Goal: Information Seeking & Learning: Learn about a topic

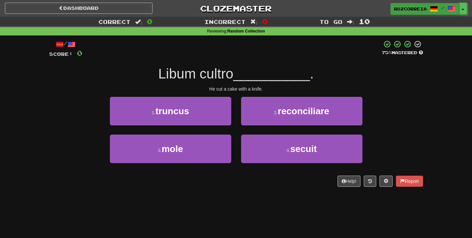
click at [422, 11] on span "rdzcorreia" at bounding box center [410, 9] width 33 height 6
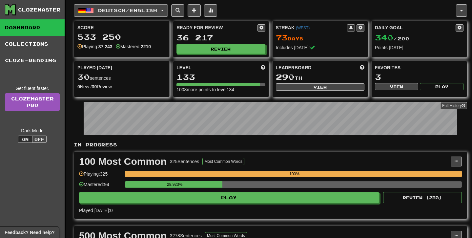
click at [141, 11] on span "Deutsch / English" at bounding box center [127, 11] width 59 height 6
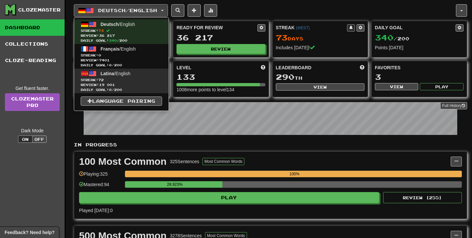
click at [125, 77] on link "Latina / English Streak: 72 Review: 19 001 Daily Goal: 0 / 200" at bounding box center [121, 81] width 94 height 25
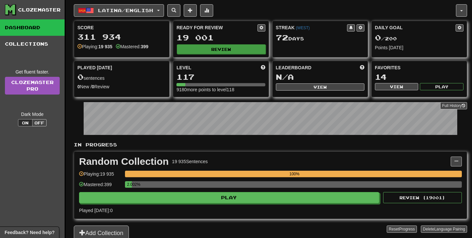
click at [228, 49] on button "Review" at bounding box center [221, 49] width 89 height 10
select select "**"
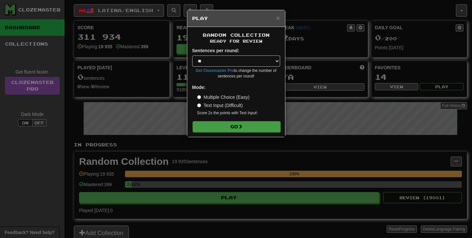
click at [244, 121] on button "Go" at bounding box center [237, 126] width 88 height 11
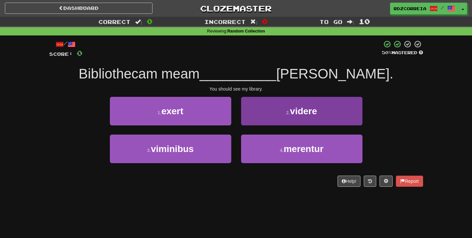
click at [284, 113] on button "2 . videre" at bounding box center [301, 111] width 121 height 29
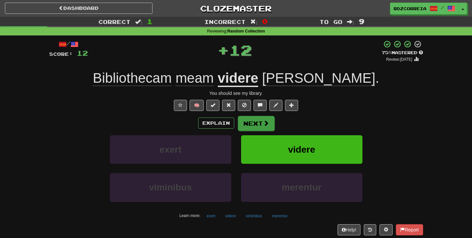
click at [260, 119] on button "Next" at bounding box center [256, 123] width 37 height 15
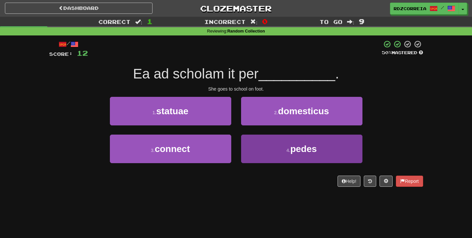
click at [288, 150] on small "4 ." at bounding box center [288, 150] width 4 height 5
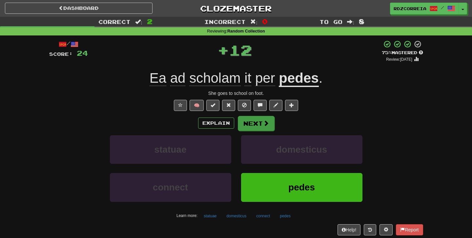
click at [263, 124] on span at bounding box center [266, 123] width 6 height 6
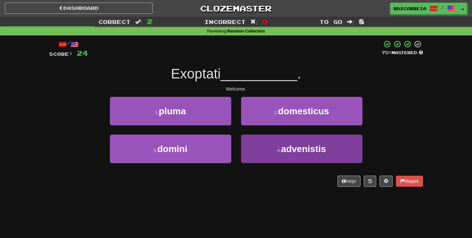
click at [291, 144] on span "advenistis" at bounding box center [303, 149] width 45 height 10
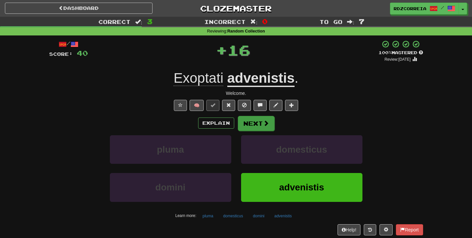
click at [258, 122] on button "Next" at bounding box center [256, 123] width 37 height 15
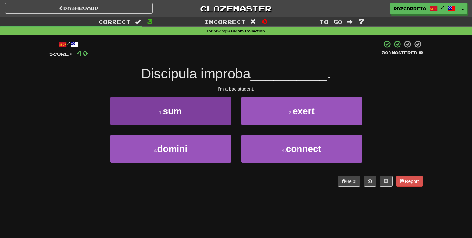
click at [198, 105] on button "1 . sum" at bounding box center [170, 111] width 121 height 29
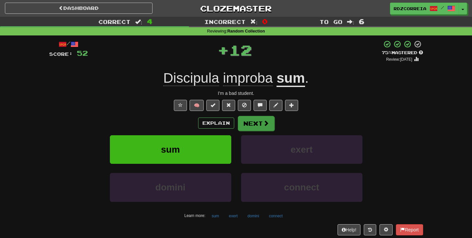
click at [264, 127] on button "Next" at bounding box center [256, 123] width 37 height 15
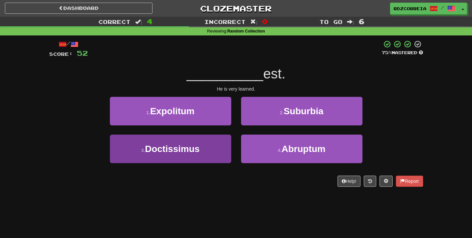
click at [190, 138] on button "3 . Doctissimus" at bounding box center [170, 148] width 121 height 29
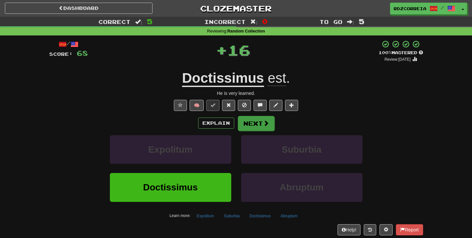
click at [243, 126] on button "Next" at bounding box center [256, 123] width 37 height 15
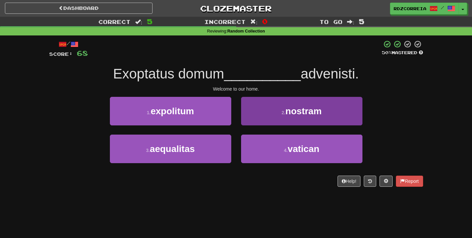
click at [282, 118] on button "2 . nostram" at bounding box center [301, 111] width 121 height 29
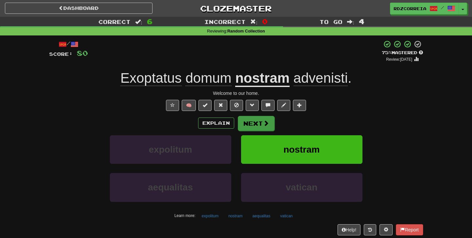
click at [247, 123] on button "Next" at bounding box center [256, 123] width 37 height 15
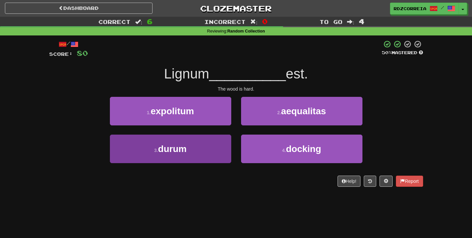
click at [156, 148] on small "3 ." at bounding box center [156, 150] width 4 height 5
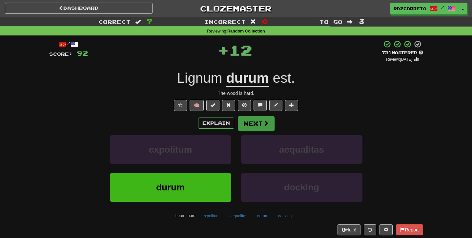
click at [245, 119] on button "Next" at bounding box center [256, 123] width 37 height 15
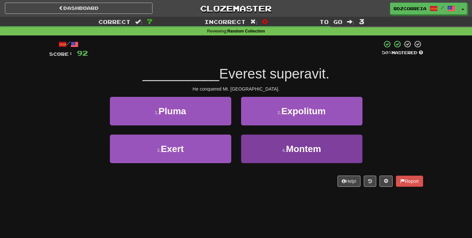
click at [270, 144] on button "4 . Montem" at bounding box center [301, 148] width 121 height 29
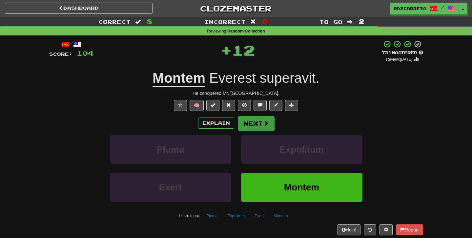
click at [260, 124] on button "Next" at bounding box center [256, 123] width 37 height 15
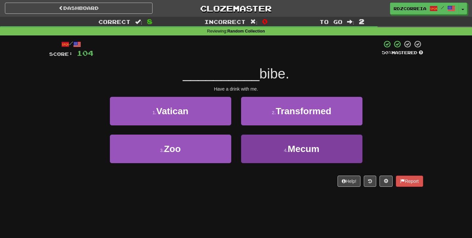
click at [300, 160] on button "4 . Mecum" at bounding box center [301, 148] width 121 height 29
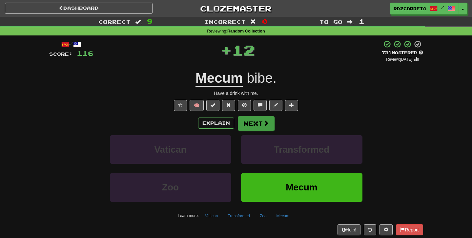
click at [261, 122] on button "Next" at bounding box center [256, 123] width 37 height 15
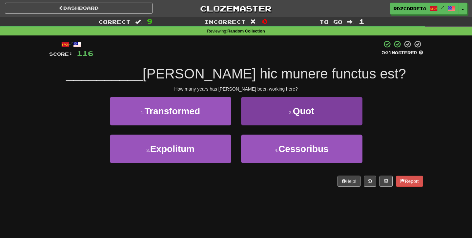
click at [293, 116] on button "2 . Quot" at bounding box center [301, 111] width 121 height 29
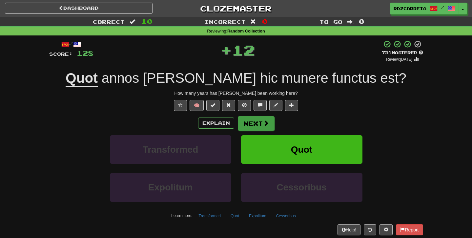
click at [266, 124] on span at bounding box center [266, 123] width 6 height 6
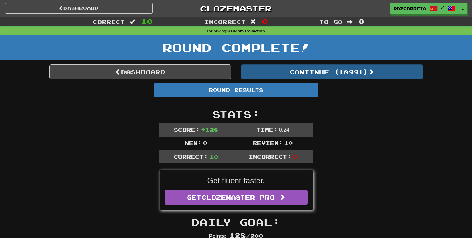
click at [320, 64] on button "Continue ( 18991 )" at bounding box center [332, 71] width 182 height 15
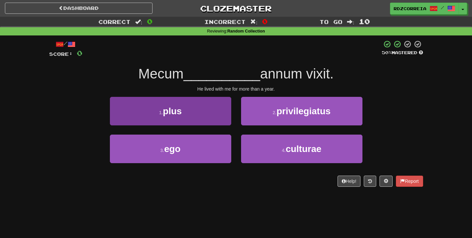
click at [200, 118] on button "1 . plus" at bounding box center [170, 111] width 121 height 29
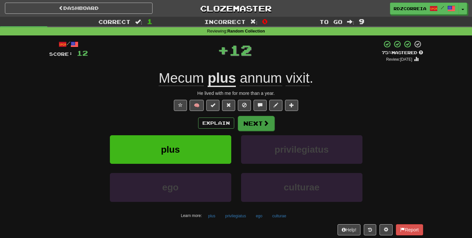
click at [260, 122] on button "Next" at bounding box center [256, 123] width 37 height 15
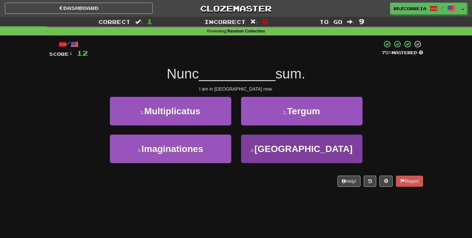
click at [267, 152] on button "4 . Romae" at bounding box center [301, 148] width 121 height 29
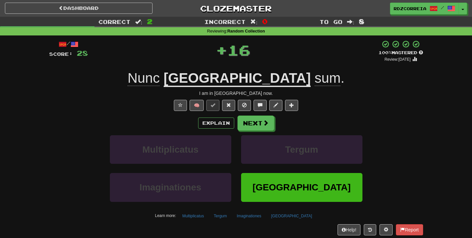
click at [250, 115] on div "Explain Next" at bounding box center [236, 122] width 374 height 15
click at [250, 119] on button "Next" at bounding box center [256, 123] width 37 height 15
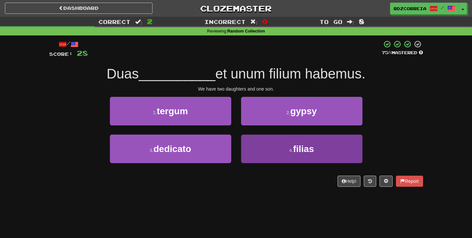
click at [279, 153] on button "4 . filias" at bounding box center [301, 148] width 121 height 29
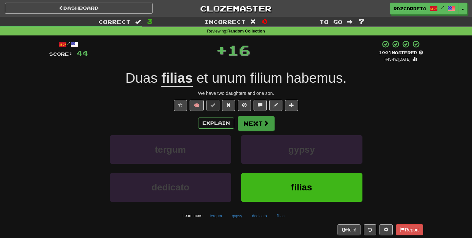
click at [259, 127] on button "Next" at bounding box center [256, 123] width 37 height 15
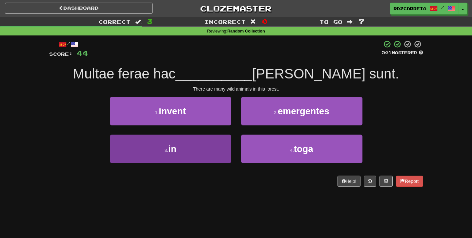
click at [182, 161] on button "3 . in" at bounding box center [170, 148] width 121 height 29
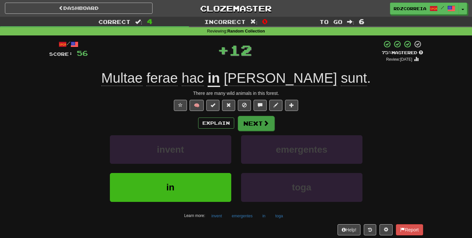
click at [255, 125] on button "Next" at bounding box center [256, 123] width 37 height 15
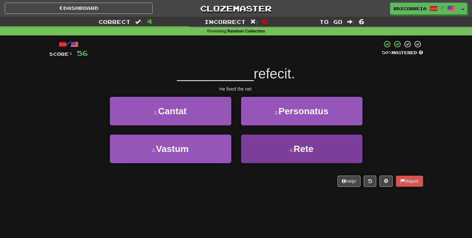
click at [282, 144] on button "4 . Rete" at bounding box center [301, 148] width 121 height 29
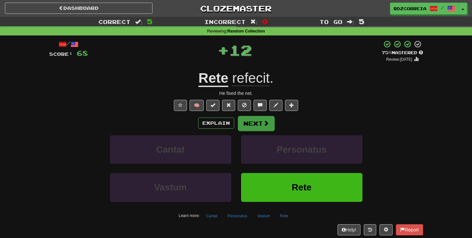
click at [258, 121] on button "Next" at bounding box center [256, 123] width 37 height 15
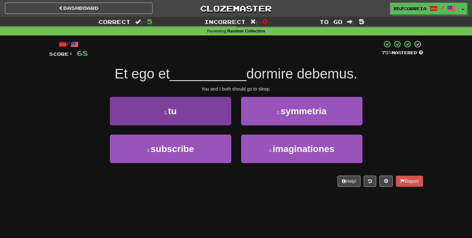
click at [190, 111] on button "1 . tu" at bounding box center [170, 111] width 121 height 29
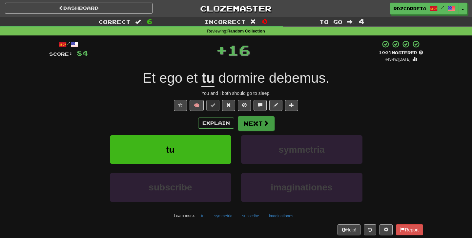
click at [259, 122] on button "Next" at bounding box center [256, 123] width 37 height 15
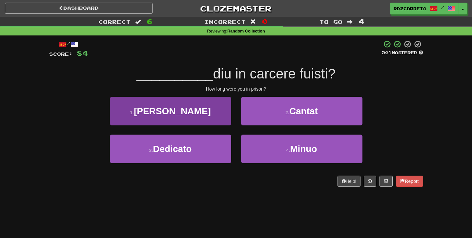
click at [210, 113] on button "1 . Quam" at bounding box center [170, 111] width 121 height 29
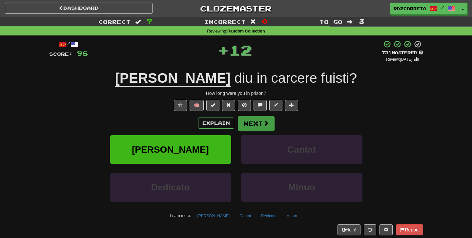
click at [261, 117] on button "Next" at bounding box center [256, 123] width 37 height 15
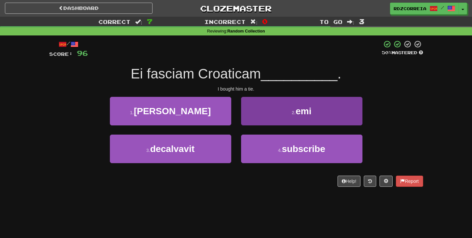
click at [262, 108] on button "2 . emi" at bounding box center [301, 111] width 121 height 29
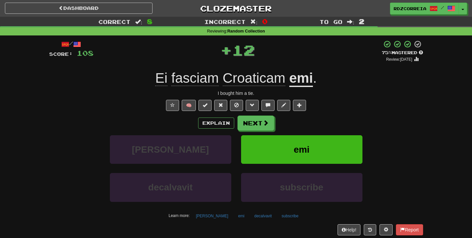
click at [248, 113] on div "/ Score: 108 + 12 75 % Mastered Review: 2025-10-15 Ei fasciam Croaticam emi . I…" at bounding box center [236, 143] width 374 height 206
click at [247, 116] on button "Next" at bounding box center [256, 123] width 37 height 15
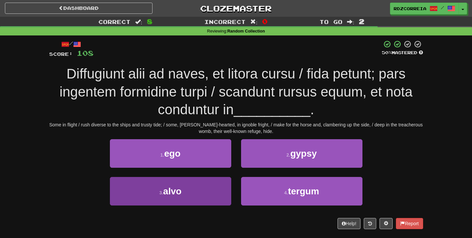
click at [194, 194] on button "3 . alvo" at bounding box center [170, 191] width 121 height 29
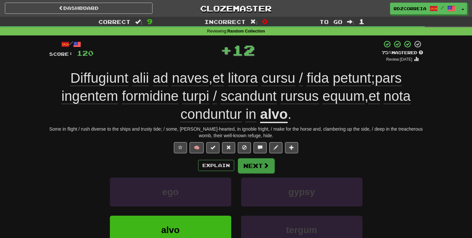
click at [251, 170] on button "Next" at bounding box center [256, 165] width 37 height 15
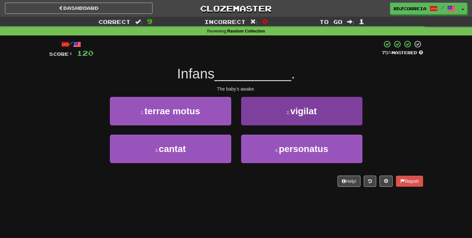
click at [263, 120] on button "2 . vigilat" at bounding box center [301, 111] width 121 height 29
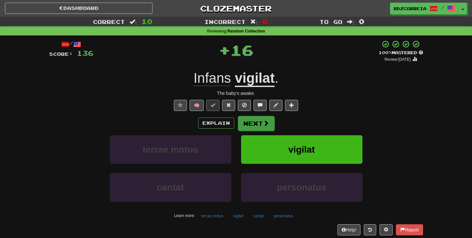
click at [248, 123] on button "Next" at bounding box center [256, 123] width 37 height 15
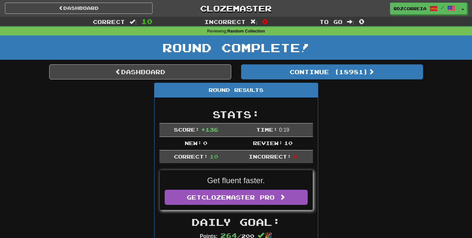
click at [296, 63] on div "Round Complete!" at bounding box center [236, 49] width 472 height 29
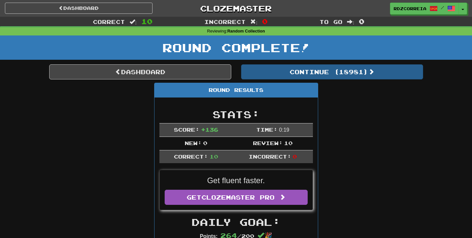
click at [292, 67] on button "Continue ( 18981 )" at bounding box center [332, 71] width 182 height 15
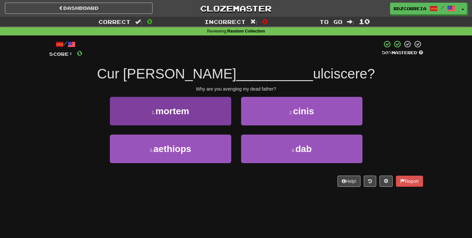
click at [214, 104] on button "1 . mortem" at bounding box center [170, 111] width 121 height 29
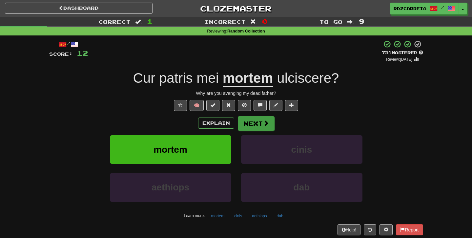
click at [255, 127] on button "Next" at bounding box center [256, 123] width 37 height 15
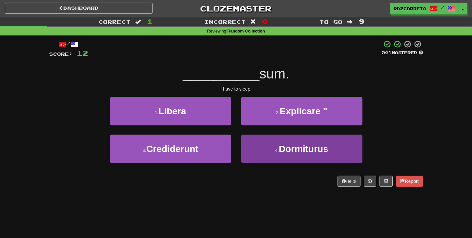
click at [294, 139] on button "4 . Dormiturus" at bounding box center [301, 148] width 121 height 29
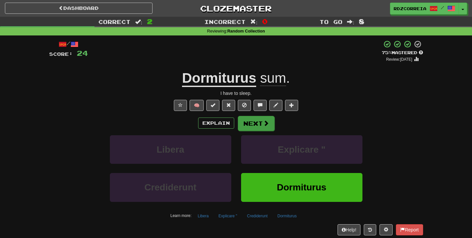
click at [254, 125] on button "Next" at bounding box center [256, 123] width 37 height 15
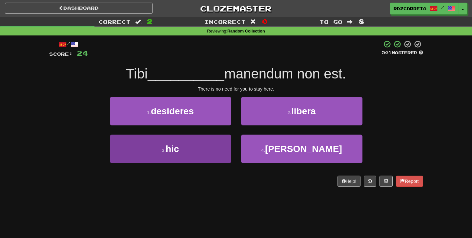
click at [172, 152] on span "hic" at bounding box center [172, 149] width 13 height 10
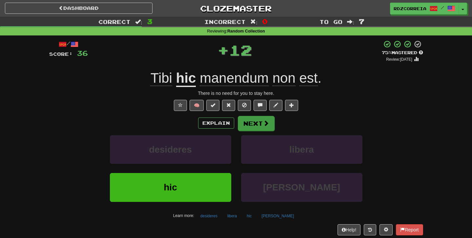
click at [251, 128] on button "Next" at bounding box center [256, 123] width 37 height 15
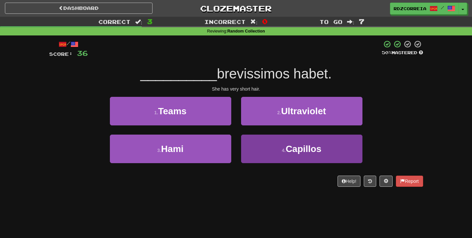
click at [275, 145] on button "4 . Capillos" at bounding box center [301, 148] width 121 height 29
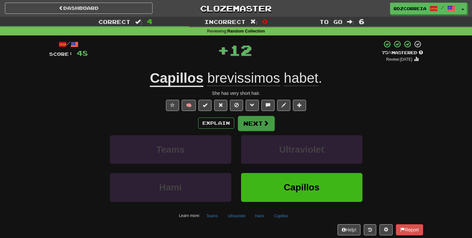
click at [265, 119] on button "Next" at bounding box center [256, 123] width 37 height 15
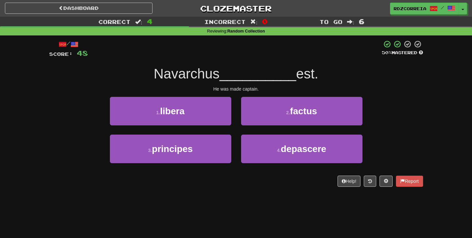
click at [265, 111] on button "2 . factus" at bounding box center [301, 111] width 121 height 29
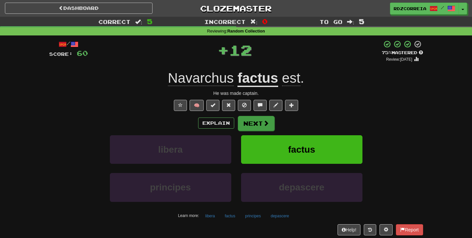
click at [249, 121] on button "Next" at bounding box center [256, 123] width 37 height 15
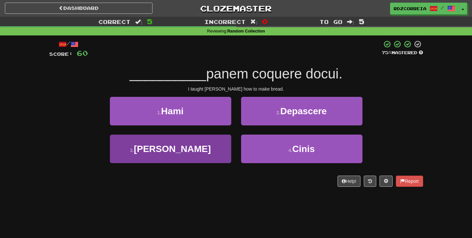
click at [202, 135] on button "3 . Mariam" at bounding box center [170, 148] width 121 height 29
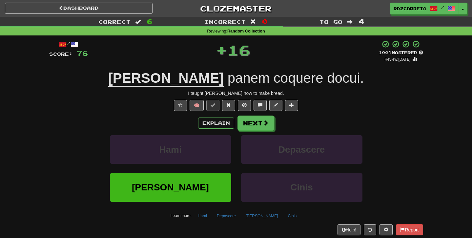
click at [254, 114] on div "/ Score: 76 + 16 100 % Mastered Review: 2026-03-14 Mariam panem coquere docui .…" at bounding box center [236, 143] width 374 height 206
click at [252, 120] on button "Next" at bounding box center [256, 123] width 37 height 15
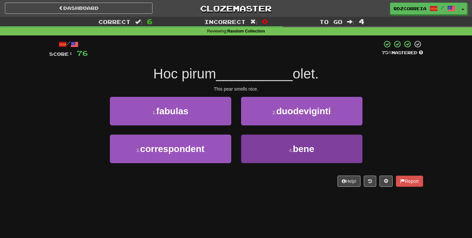
click at [295, 152] on span "bene" at bounding box center [303, 149] width 21 height 10
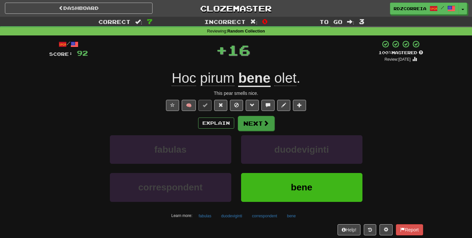
click at [269, 122] on button "Next" at bounding box center [256, 123] width 37 height 15
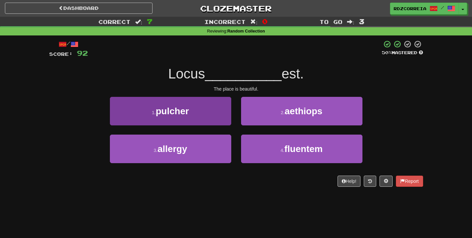
click at [218, 105] on button "1 . pulcher" at bounding box center [170, 111] width 121 height 29
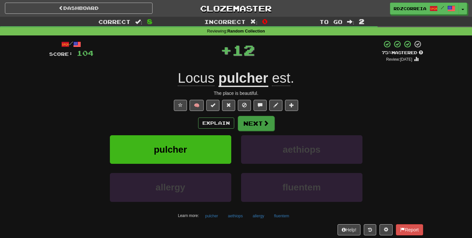
click at [256, 120] on button "Next" at bounding box center [256, 123] width 37 height 15
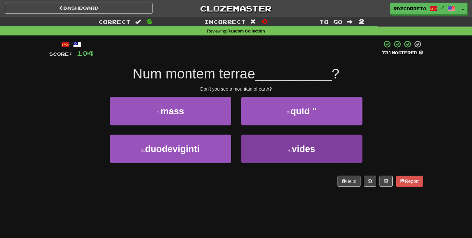
click at [303, 140] on button "4 . vides" at bounding box center [301, 148] width 121 height 29
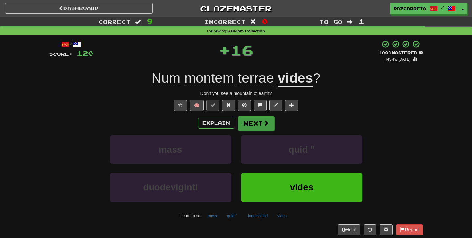
click at [264, 123] on span at bounding box center [266, 123] width 6 height 6
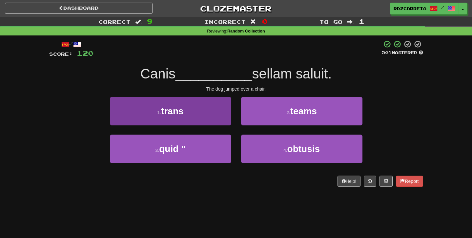
click at [181, 110] on span "trans" at bounding box center [172, 111] width 22 height 10
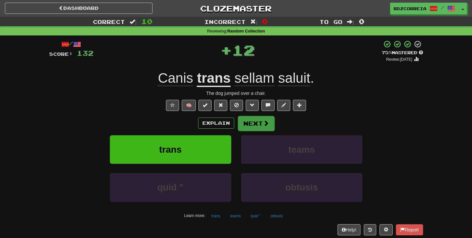
click at [260, 123] on button "Next" at bounding box center [256, 123] width 37 height 15
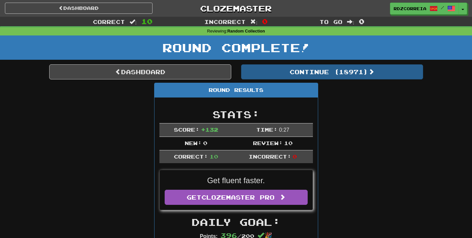
click at [311, 69] on button "Continue ( 18971 )" at bounding box center [332, 71] width 182 height 15
